Goal: Transaction & Acquisition: Purchase product/service

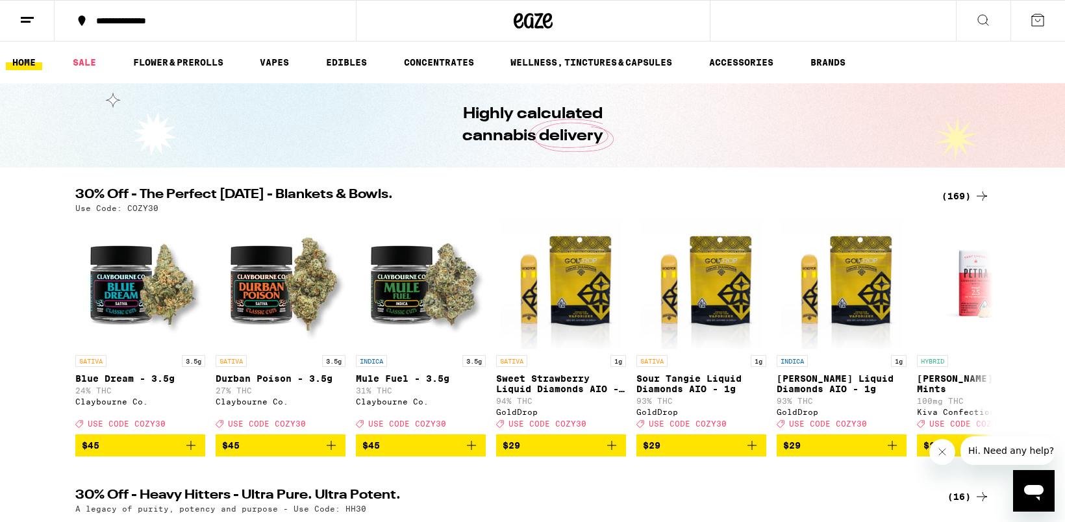
click at [29, 19] on icon at bounding box center [27, 20] width 16 height 16
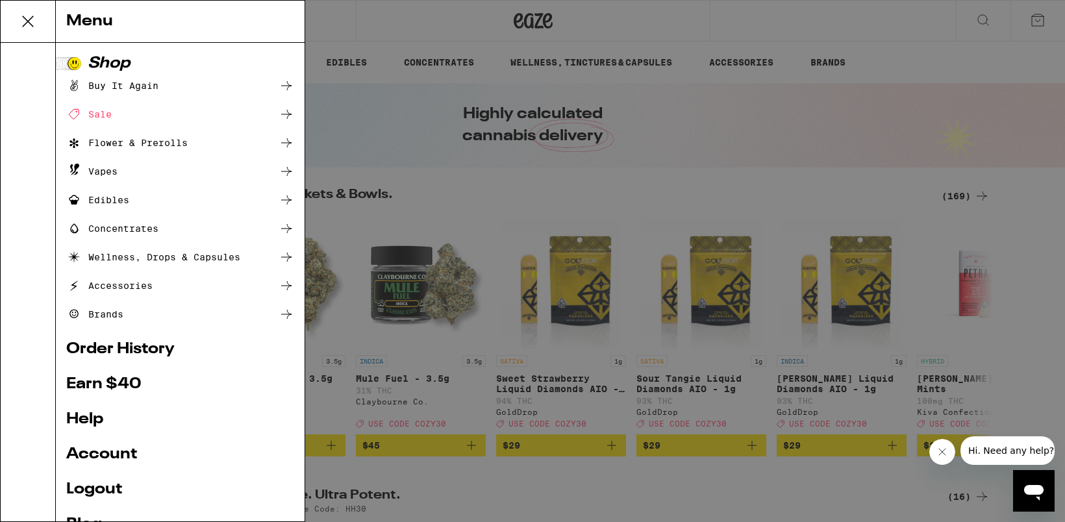
click at [98, 452] on link "Account" at bounding box center [180, 455] width 228 height 16
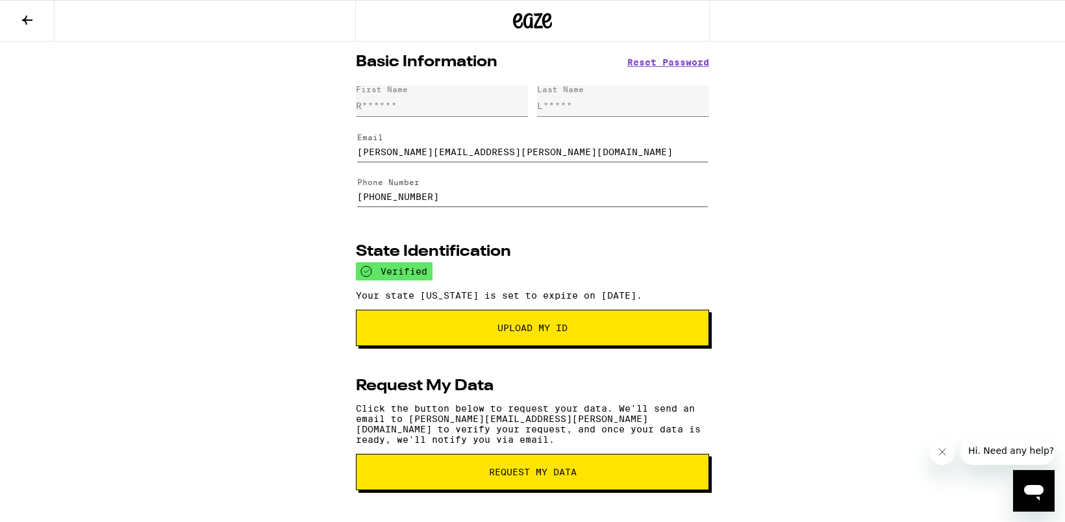
click at [26, 23] on icon at bounding box center [27, 20] width 10 height 9
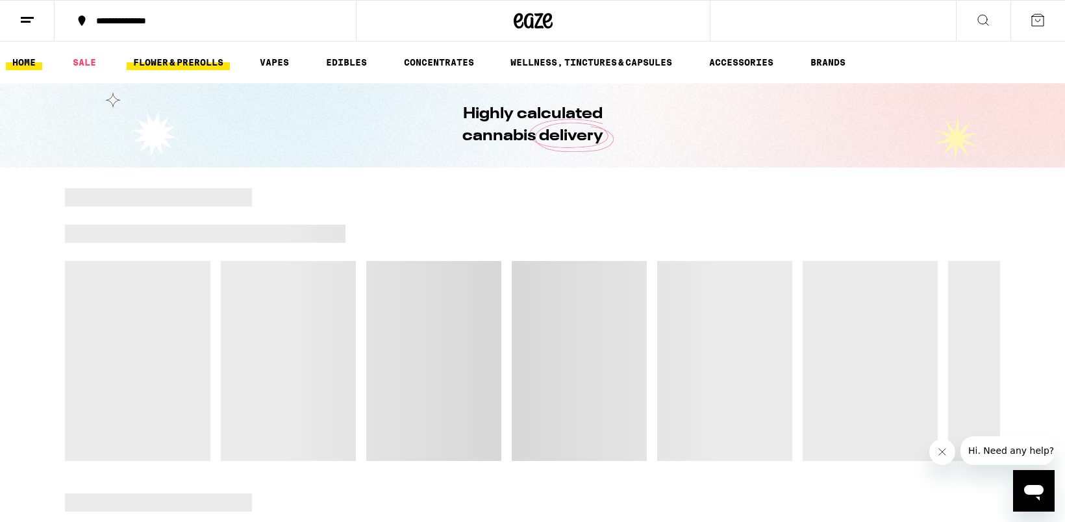
click at [172, 66] on link "FLOWER & PREROLLS" at bounding box center [178, 63] width 103 height 16
click at [190, 62] on link "FLOWER & PREROLLS" at bounding box center [178, 63] width 103 height 16
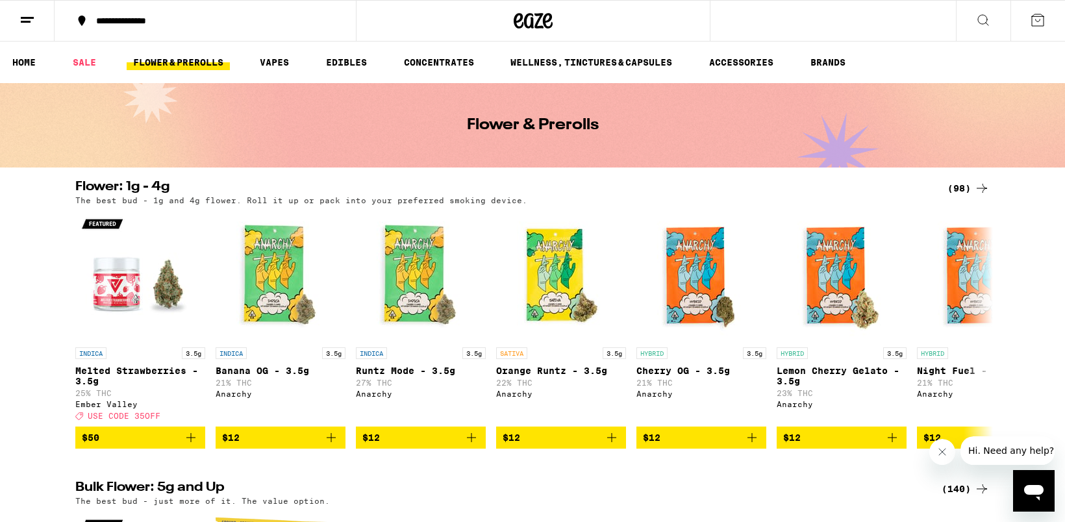
scroll to position [356, 0]
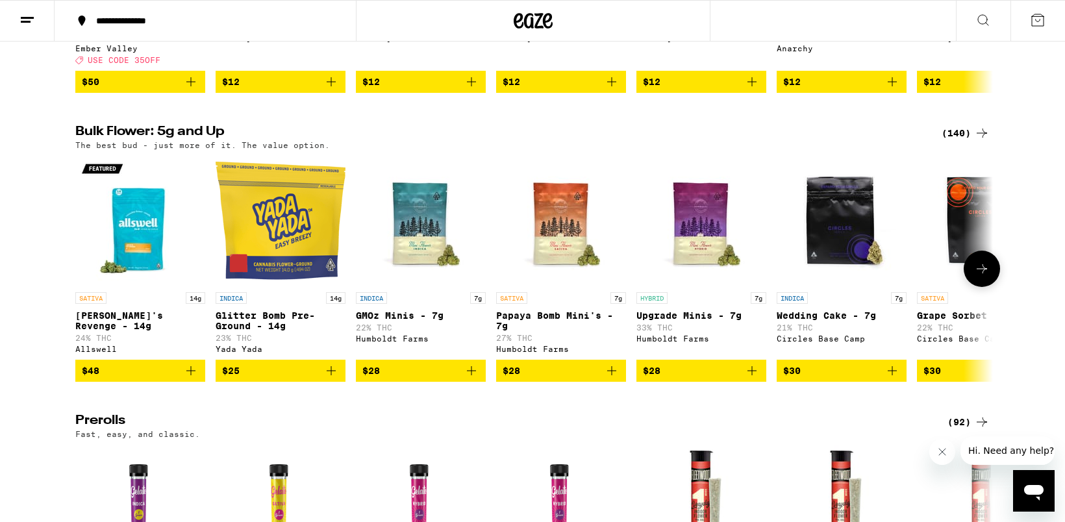
click at [984, 277] on icon at bounding box center [982, 269] width 16 height 16
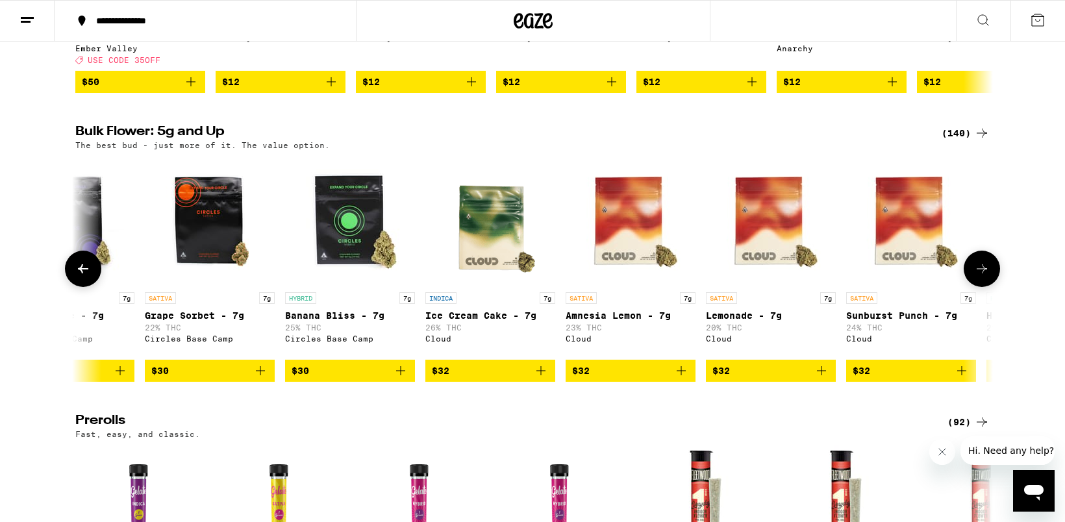
scroll to position [0, 773]
click at [984, 277] on icon at bounding box center [982, 269] width 16 height 16
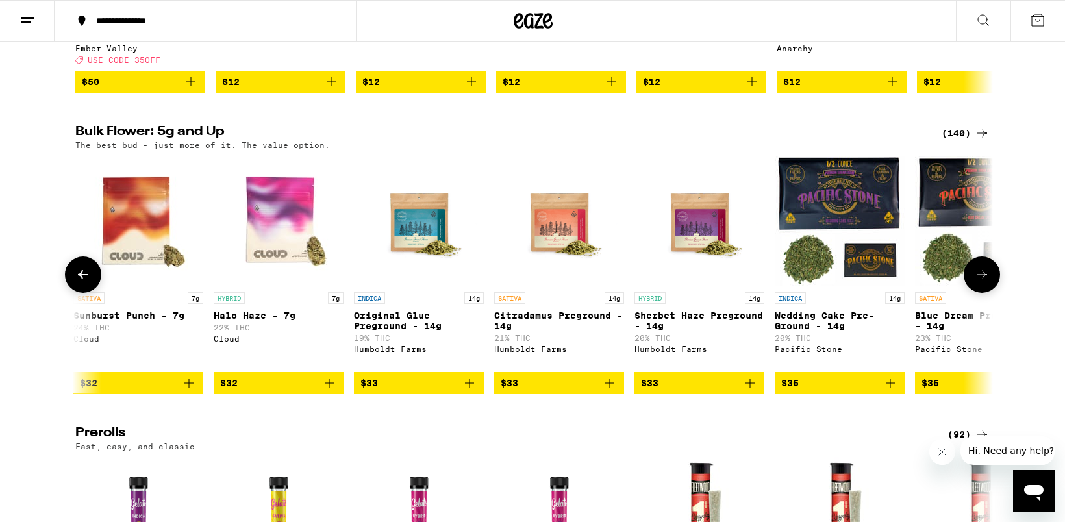
scroll to position [0, 1546]
click at [984, 283] on button at bounding box center [982, 275] width 36 height 36
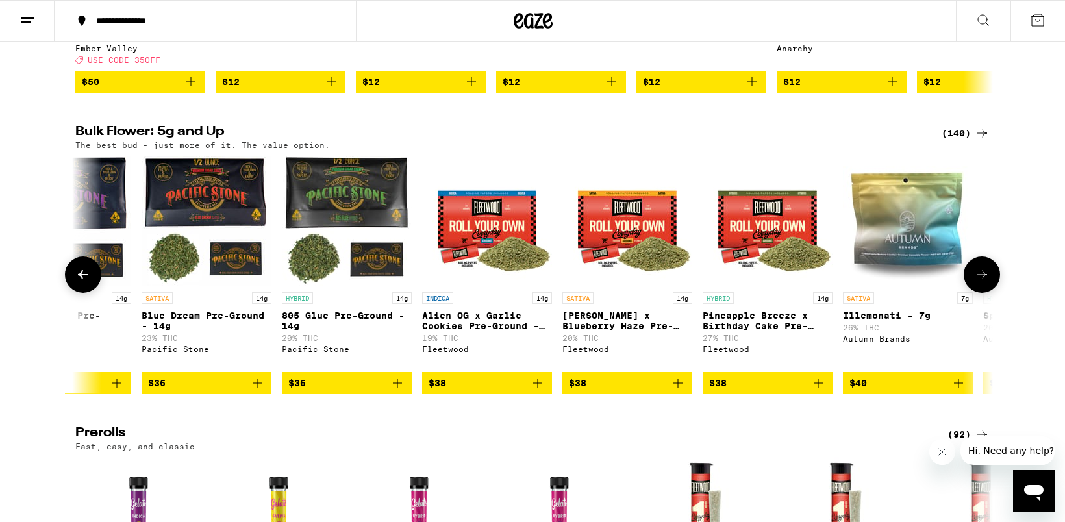
click at [984, 283] on button at bounding box center [982, 275] width 36 height 36
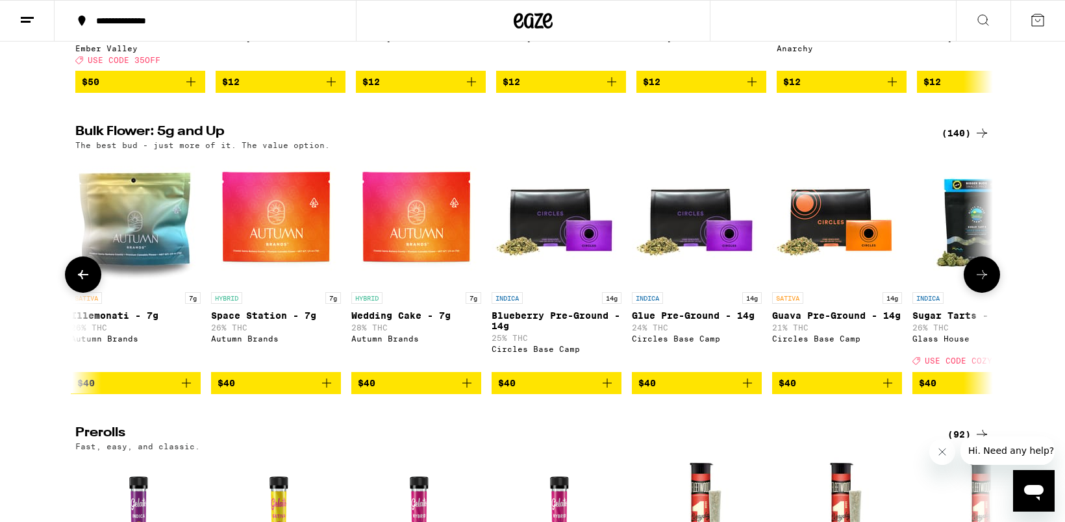
scroll to position [0, 3092]
click at [984, 283] on button at bounding box center [982, 275] width 36 height 36
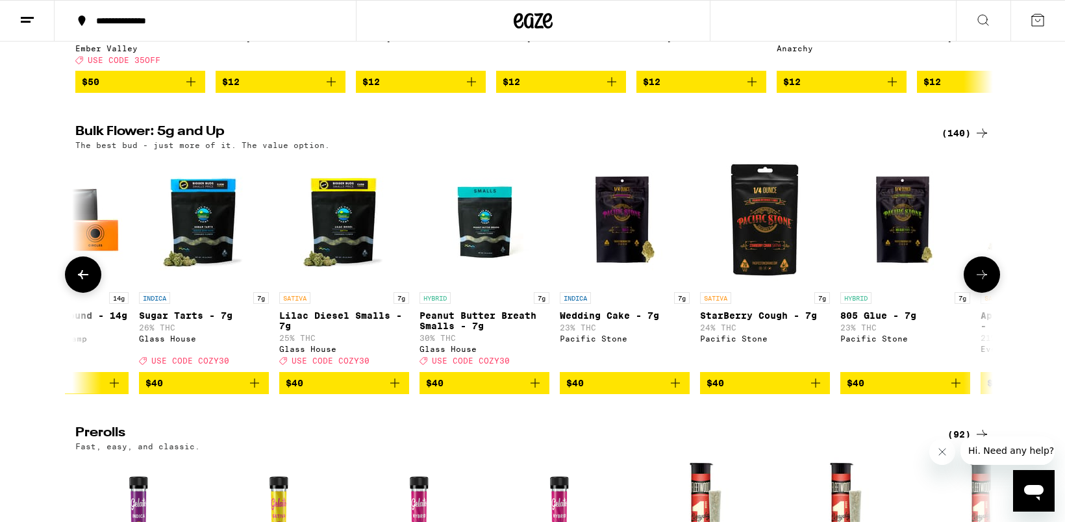
click at [984, 283] on button at bounding box center [982, 275] width 36 height 36
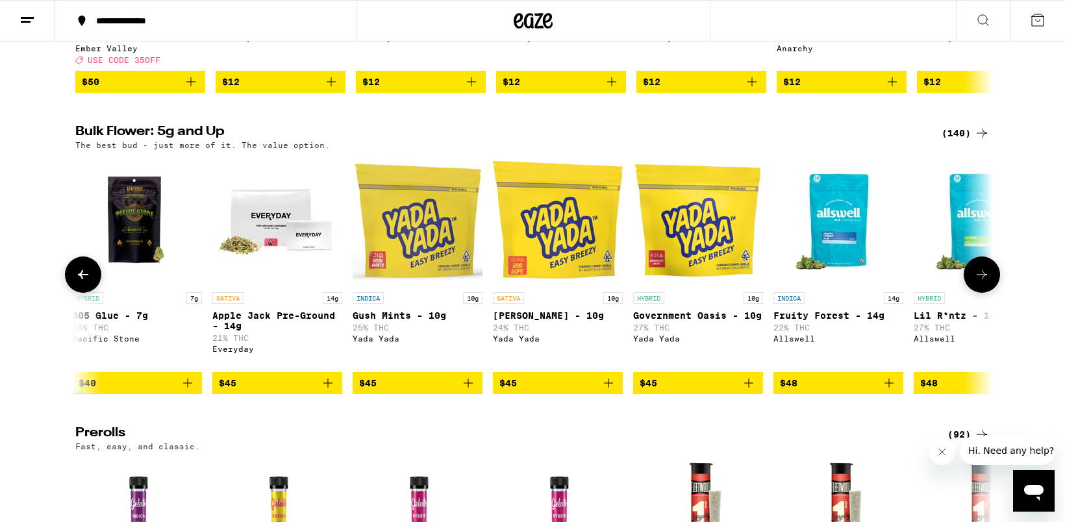
scroll to position [0, 4639]
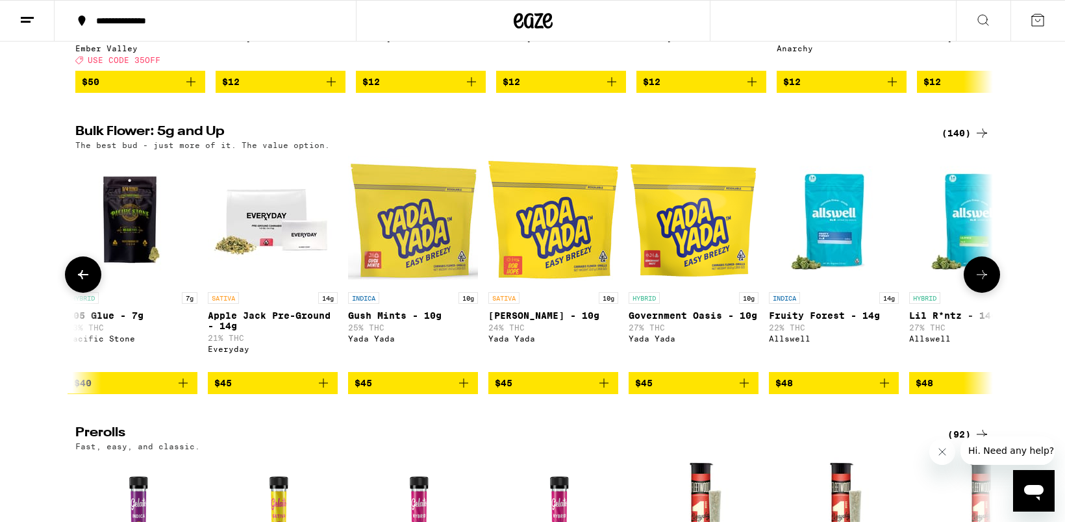
click at [984, 283] on button at bounding box center [982, 275] width 36 height 36
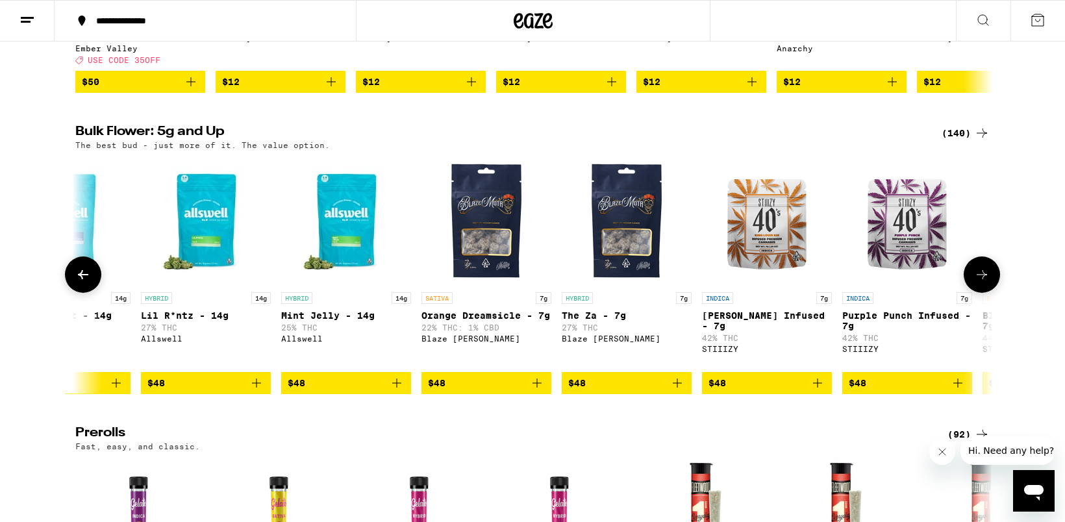
scroll to position [0, 5412]
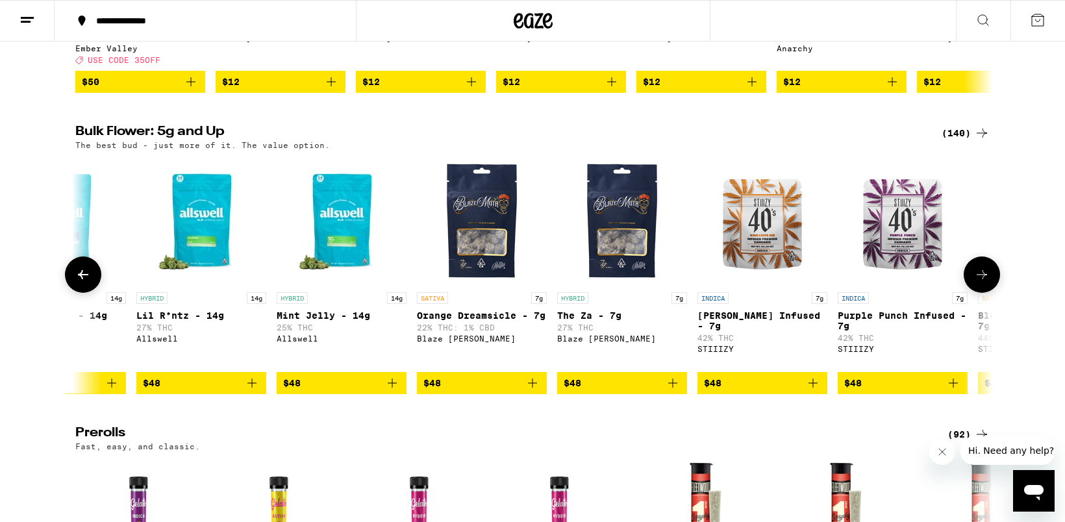
click at [984, 283] on button at bounding box center [982, 275] width 36 height 36
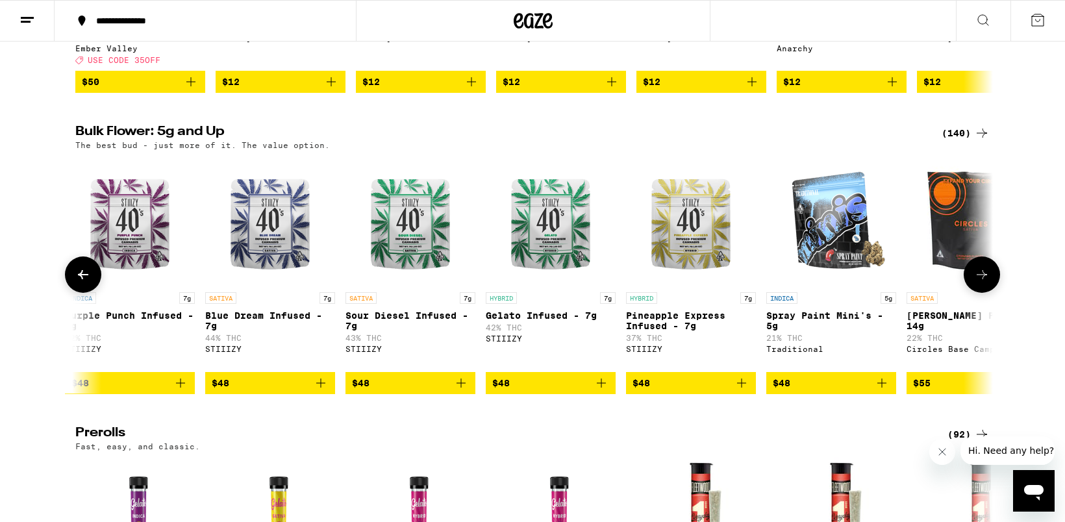
click at [984, 283] on button at bounding box center [982, 275] width 36 height 36
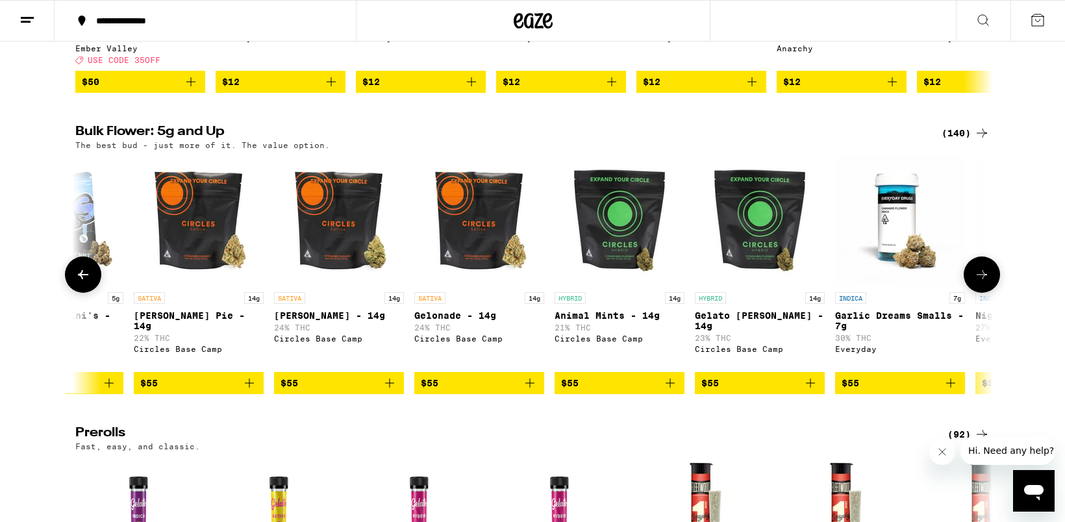
click at [984, 283] on button at bounding box center [982, 275] width 36 height 36
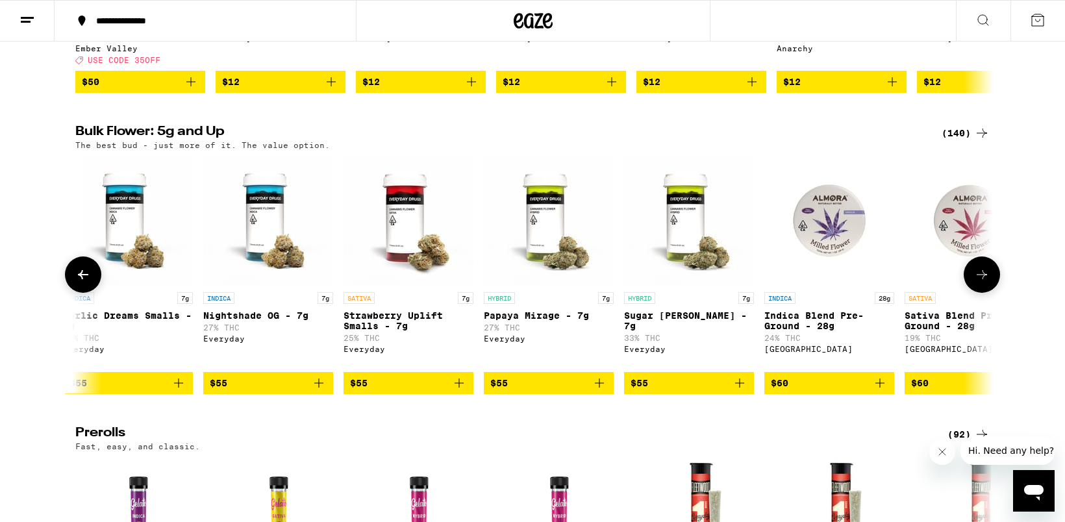
scroll to position [0, 7731]
click at [723, 391] on span "$55" at bounding box center [688, 384] width 117 height 16
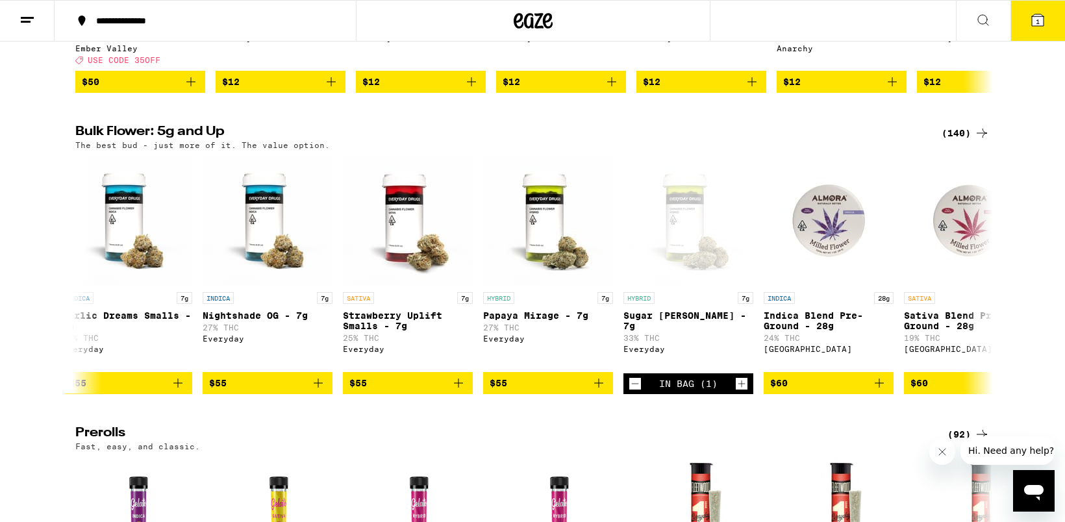
click at [1032, 21] on icon at bounding box center [1038, 20] width 16 height 16
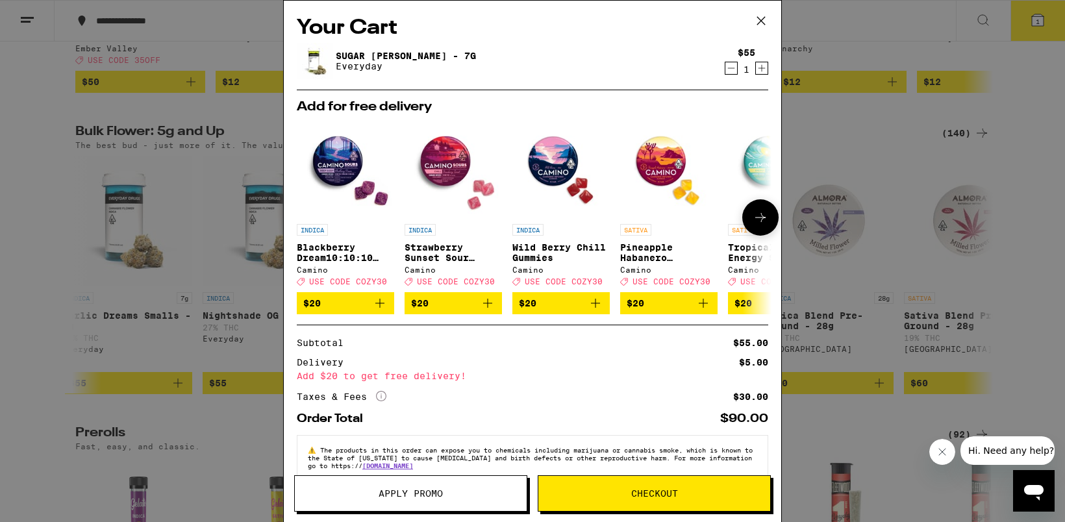
scroll to position [33, 0]
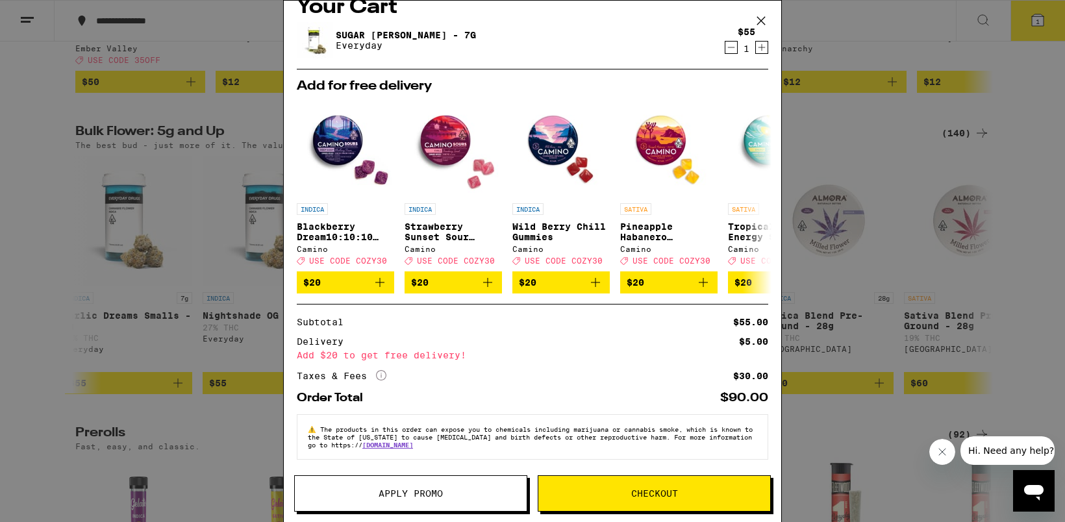
click at [379, 372] on icon "More Info" at bounding box center [381, 375] width 10 height 10
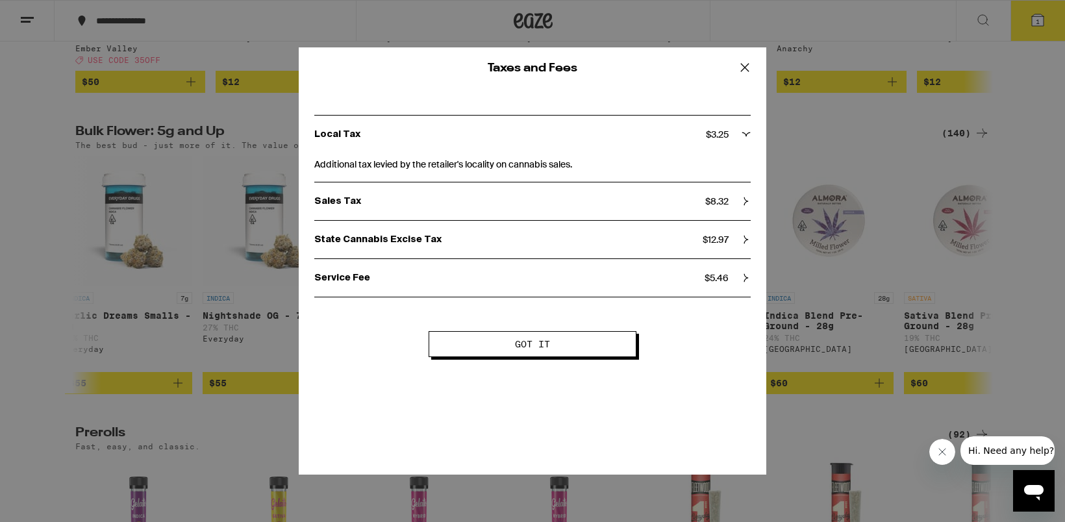
click at [745, 242] on icon at bounding box center [746, 239] width 9 height 9
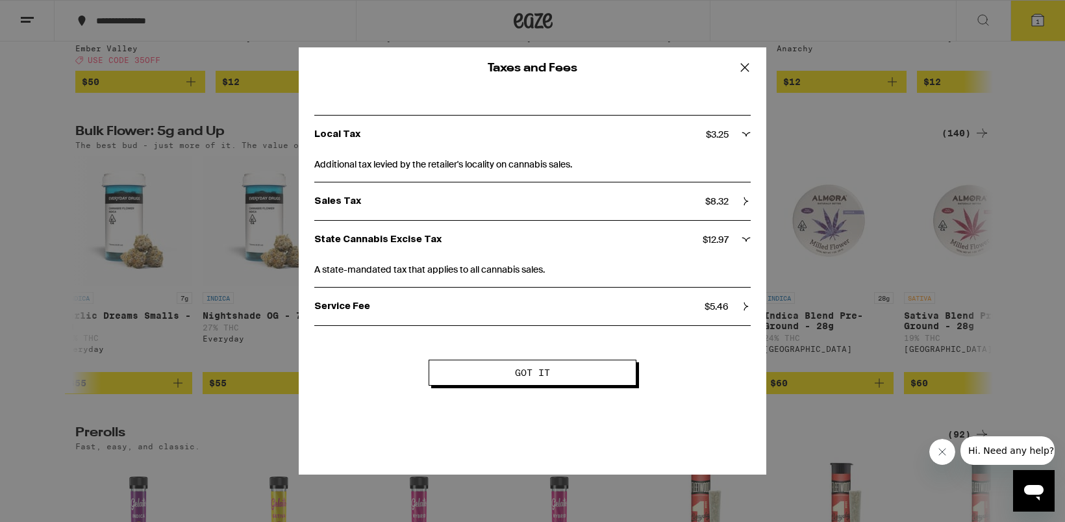
click at [745, 242] on icon at bounding box center [746, 239] width 9 height 9
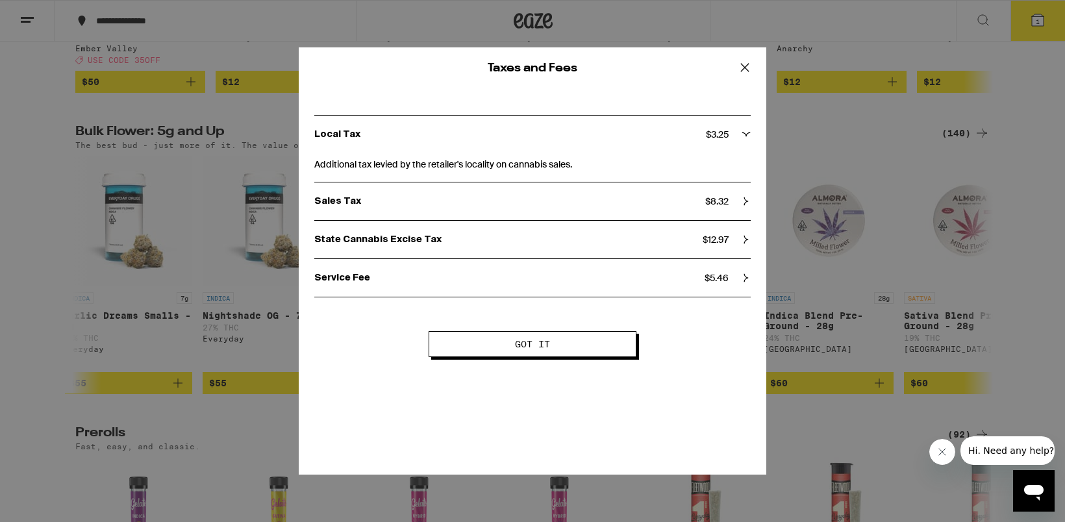
click at [743, 277] on icon at bounding box center [746, 278] width 9 height 9
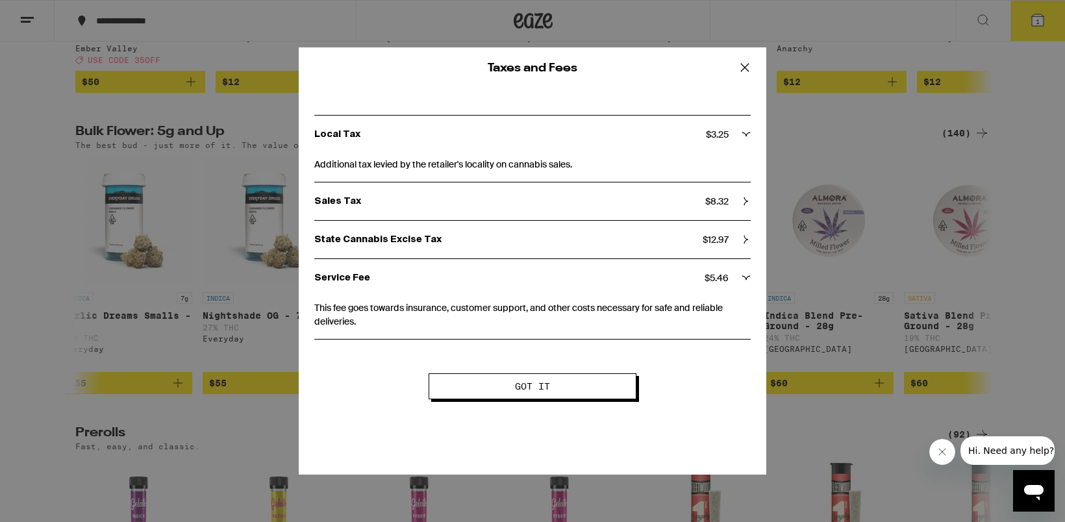
click at [743, 277] on icon at bounding box center [746, 278] width 9 height 9
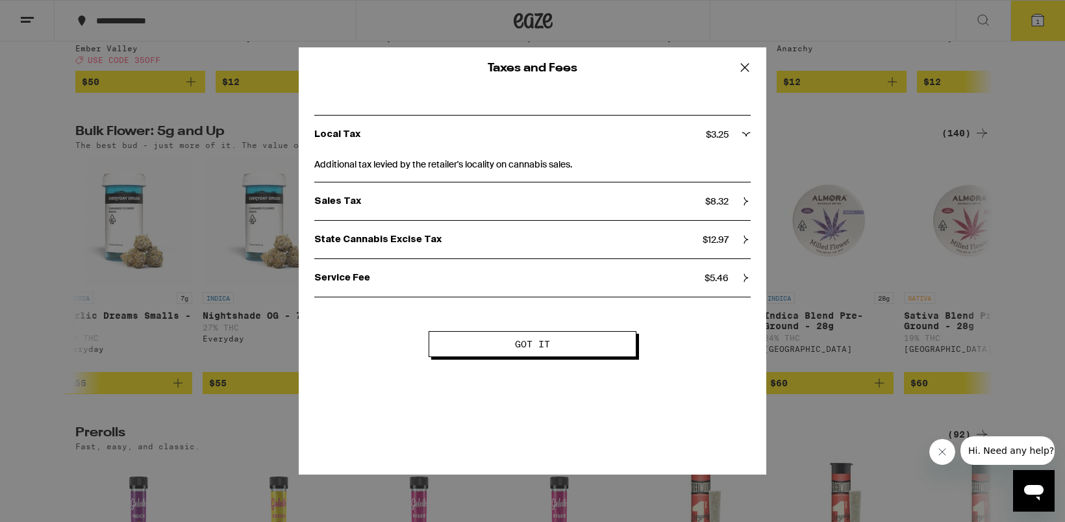
click at [746, 199] on icon at bounding box center [746, 201] width 9 height 9
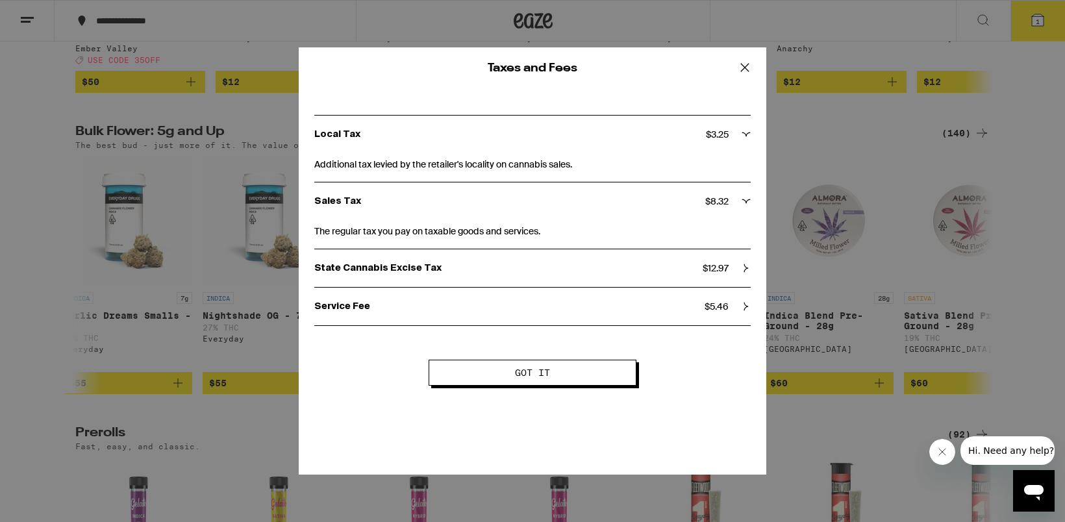
click at [746, 199] on icon at bounding box center [746, 201] width 9 height 9
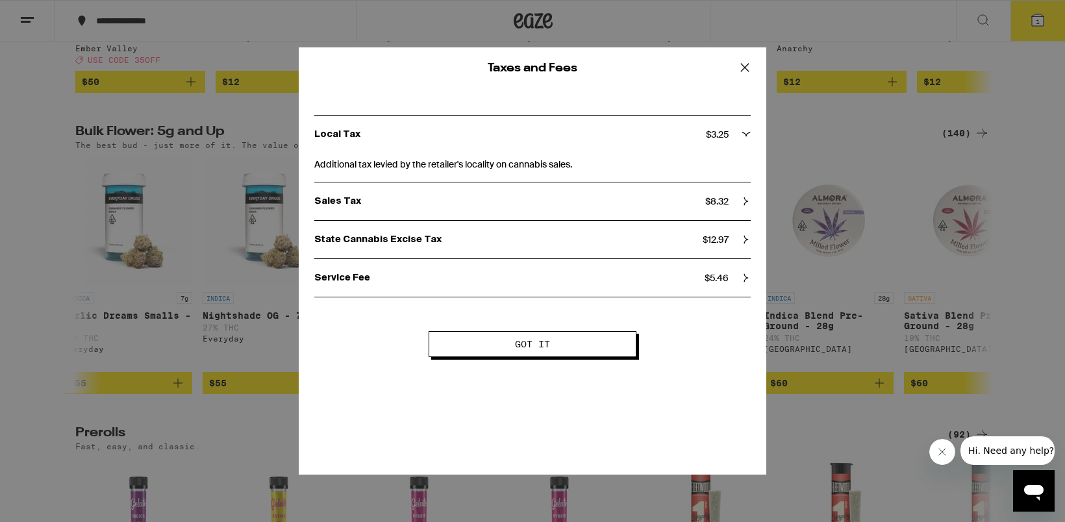
click at [748, 131] on icon at bounding box center [746, 134] width 9 height 9
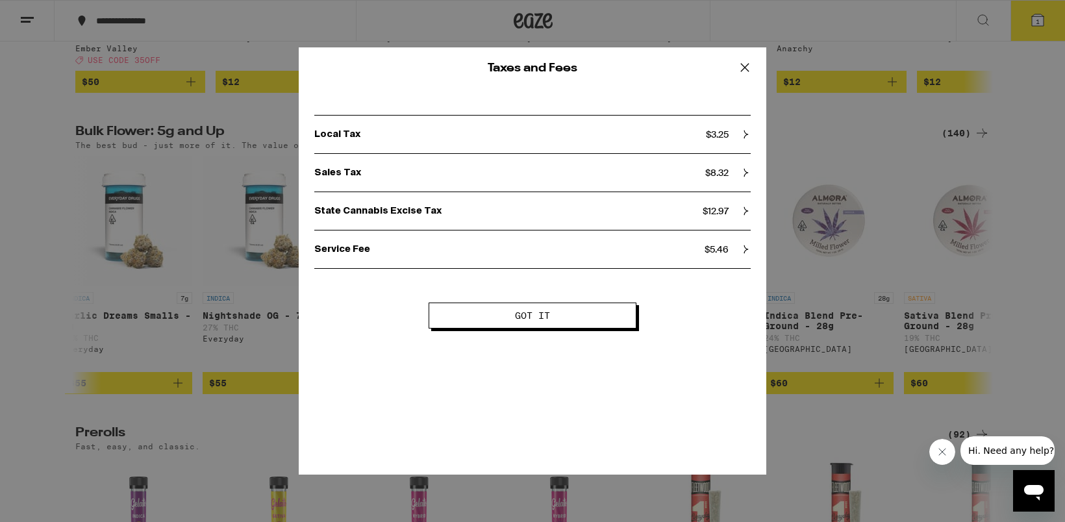
click at [748, 131] on icon at bounding box center [746, 134] width 9 height 9
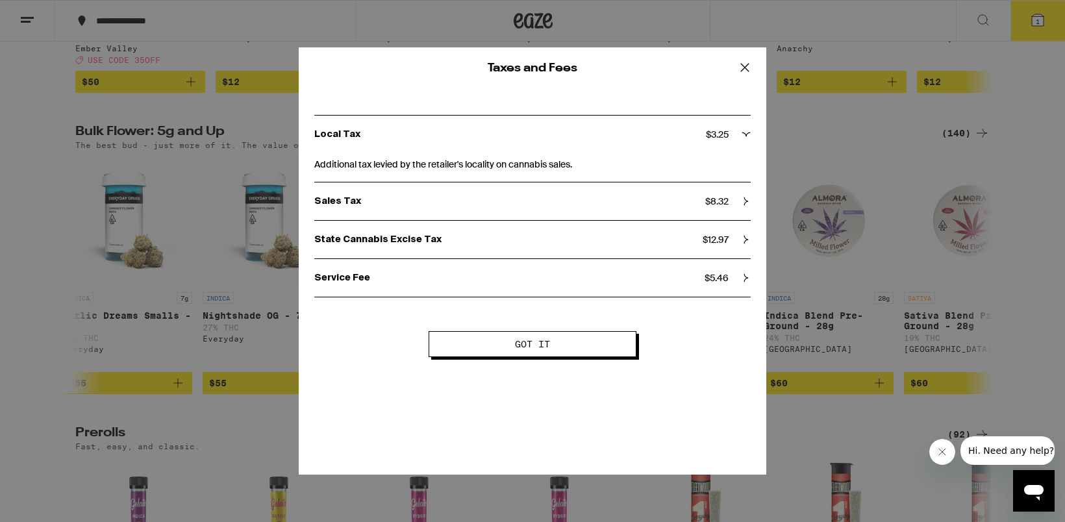
click at [748, 131] on icon at bounding box center [746, 134] width 9 height 9
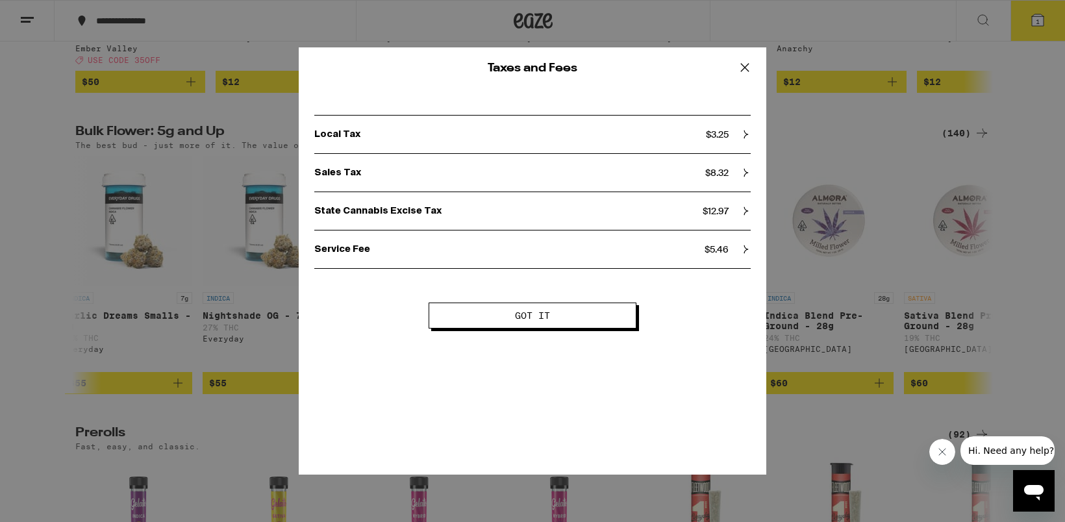
click at [745, 66] on icon at bounding box center [745, 68] width 8 height 8
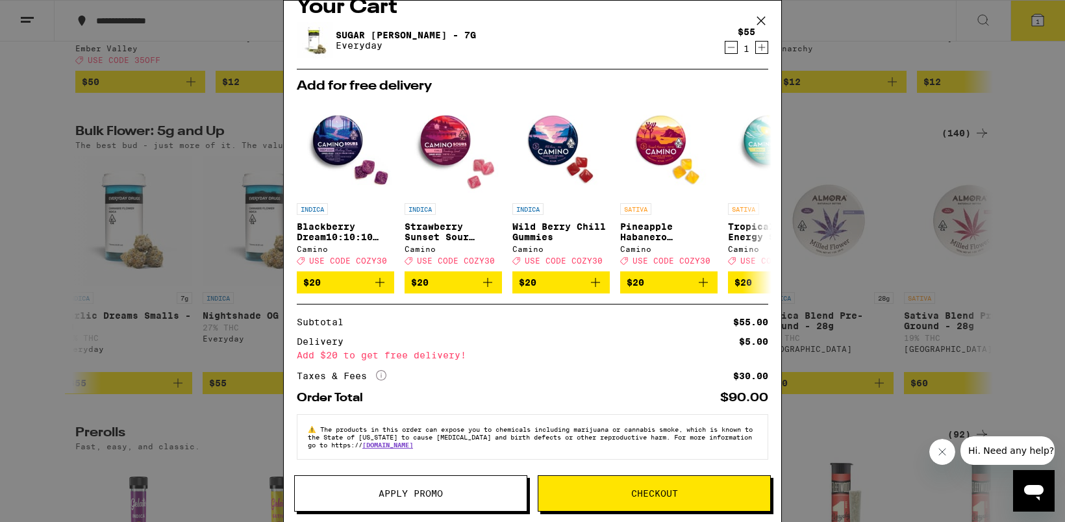
drag, startPoint x: 401, startPoint y: 502, endPoint x: 482, endPoint y: 375, distance: 150.7
click at [482, 375] on div "Your Cart Sugar [PERSON_NAME] - 7g Everyday $55 1 Add for free delivery INDICA …" at bounding box center [532, 261] width 499 height 522
click at [569, 359] on div "Subtotal $55.00 Delivery $5.00 Add $20 to get free delivery! Taxes & Fees More …" at bounding box center [533, 350] width 472 height 64
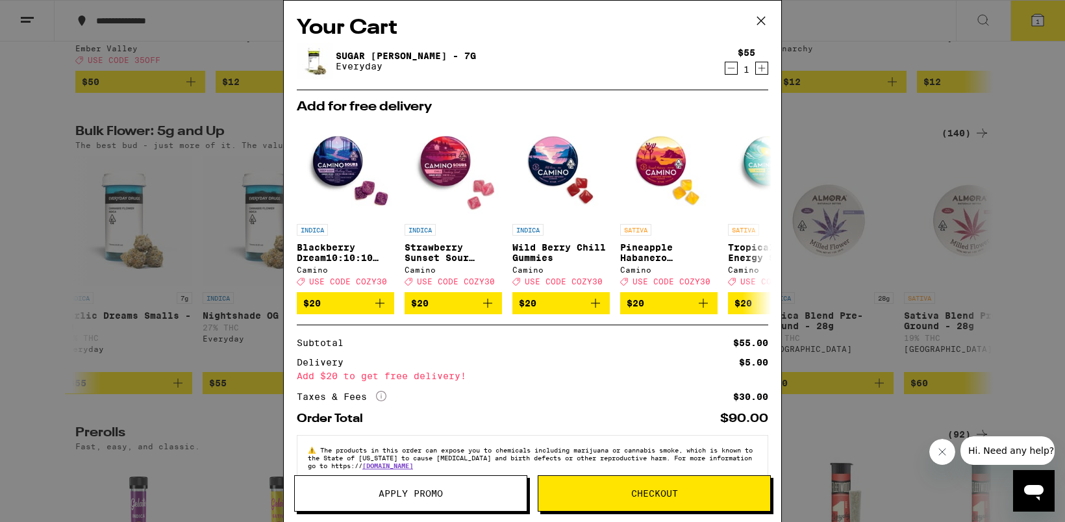
click at [760, 19] on icon at bounding box center [761, 20] width 19 height 19
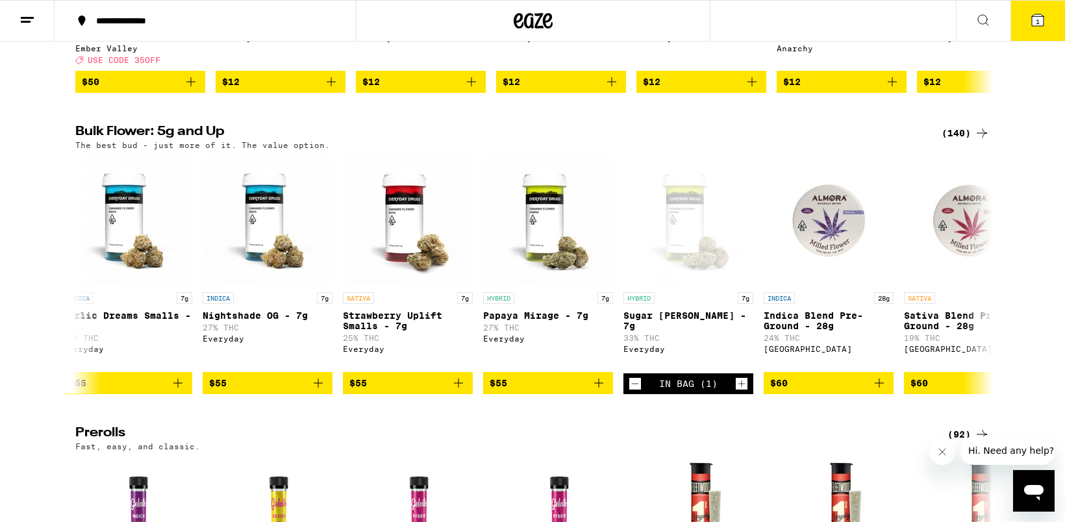
scroll to position [0, 7731]
